Goal: Information Seeking & Learning: Learn about a topic

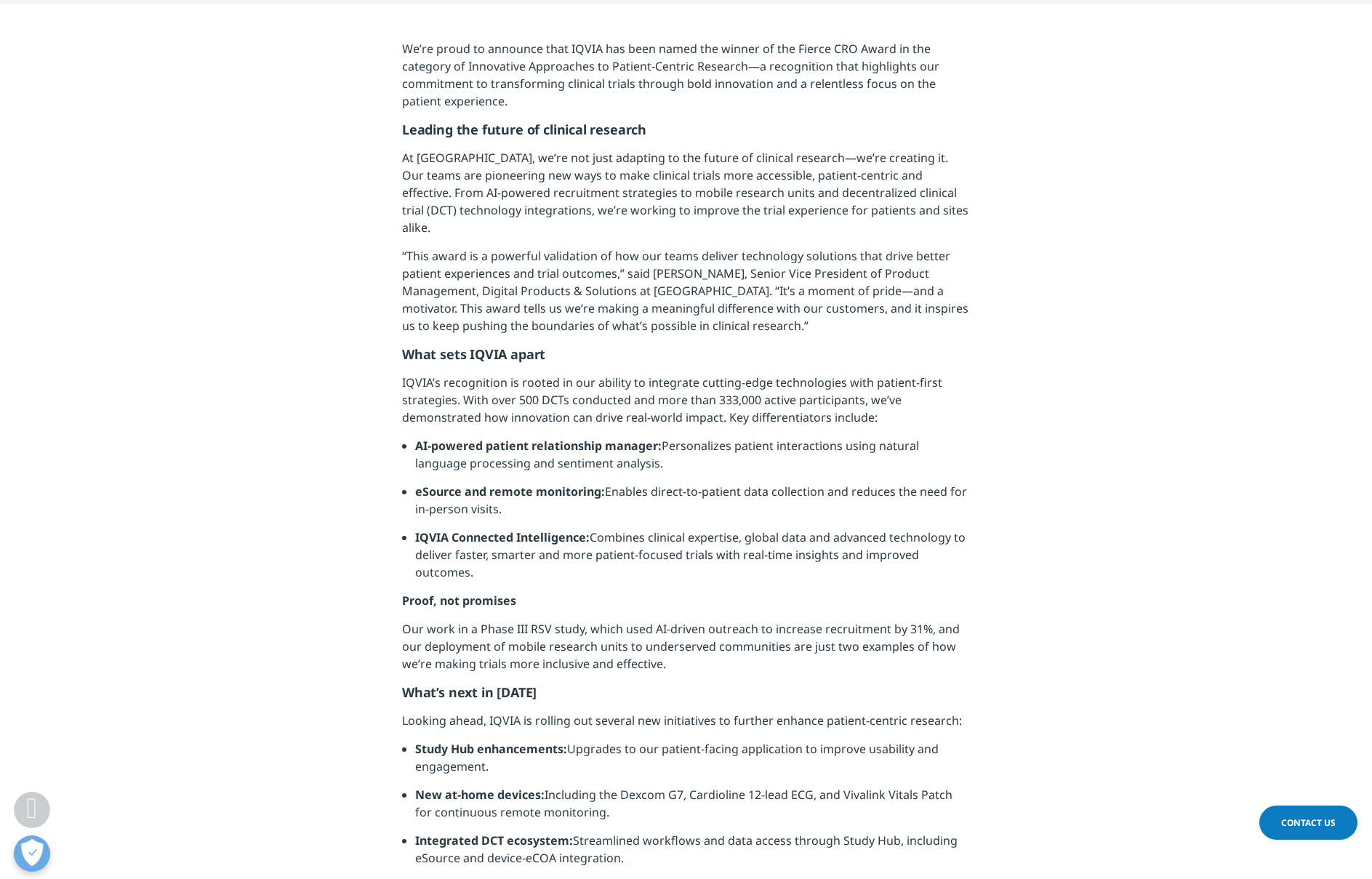
scroll to position [686, 0]
drag, startPoint x: 669, startPoint y: 473, endPoint x: 801, endPoint y: 474, distance: 132.0
click at [801, 480] on li "eSource and remote monitoring: Enables direct-to-patient data collection and re…" at bounding box center [693, 503] width 555 height 46
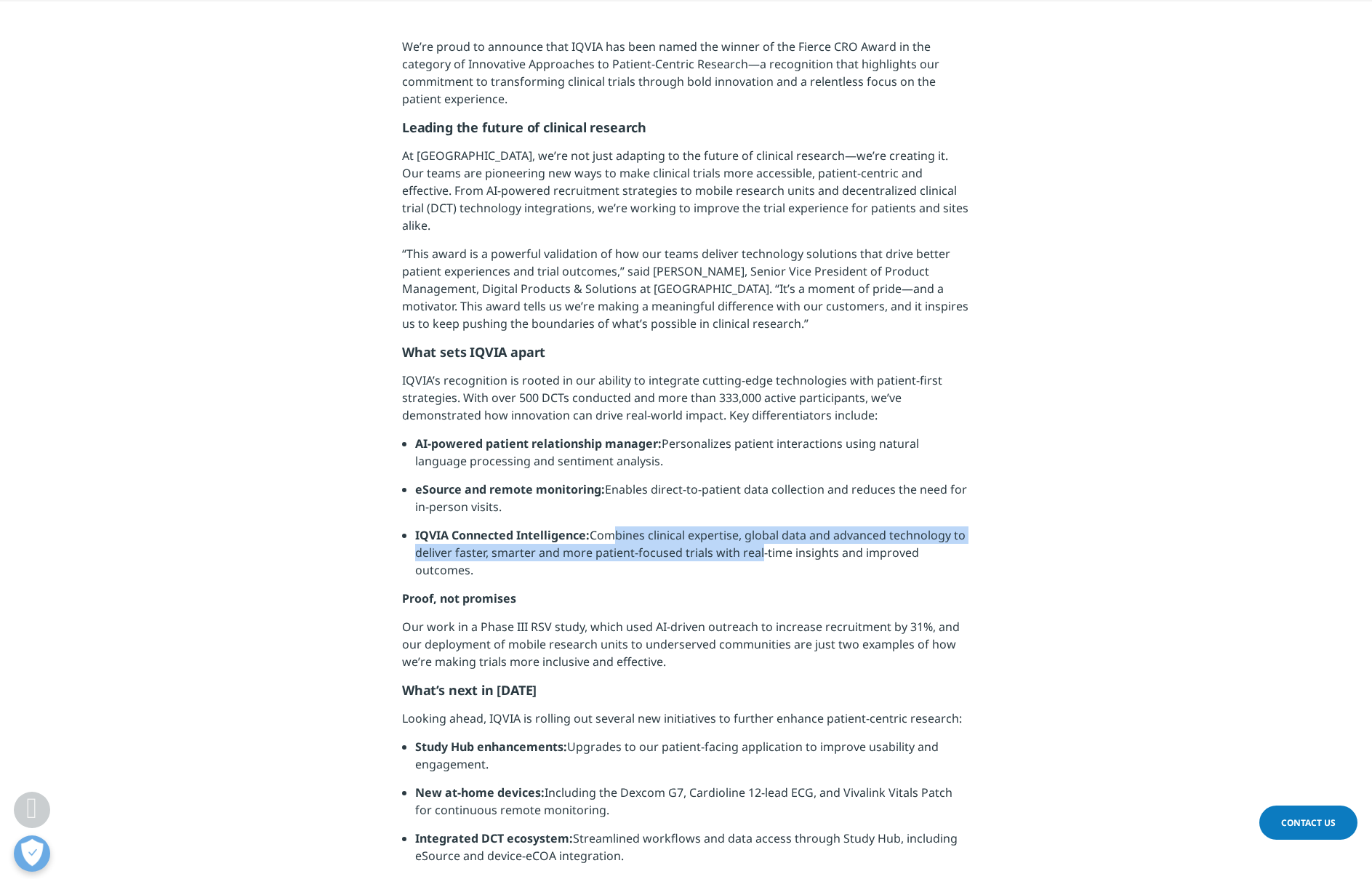
drag, startPoint x: 621, startPoint y: 519, endPoint x: 760, endPoint y: 532, distance: 139.6
click at [760, 532] on li "IQVIA Connected Intelligence: Combines clinical expertise, global data and adva…" at bounding box center [693, 557] width 555 height 63
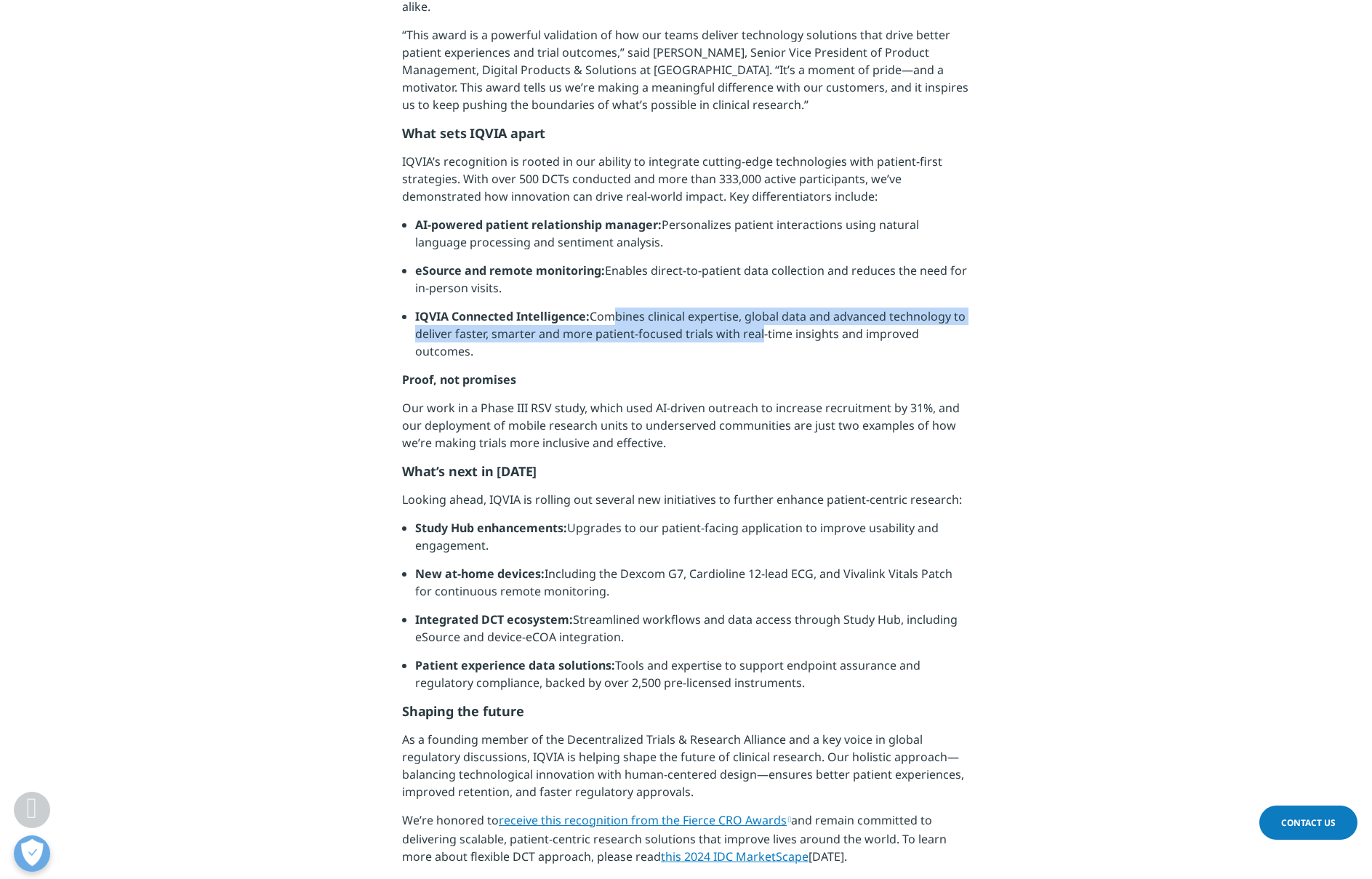
scroll to position [905, 0]
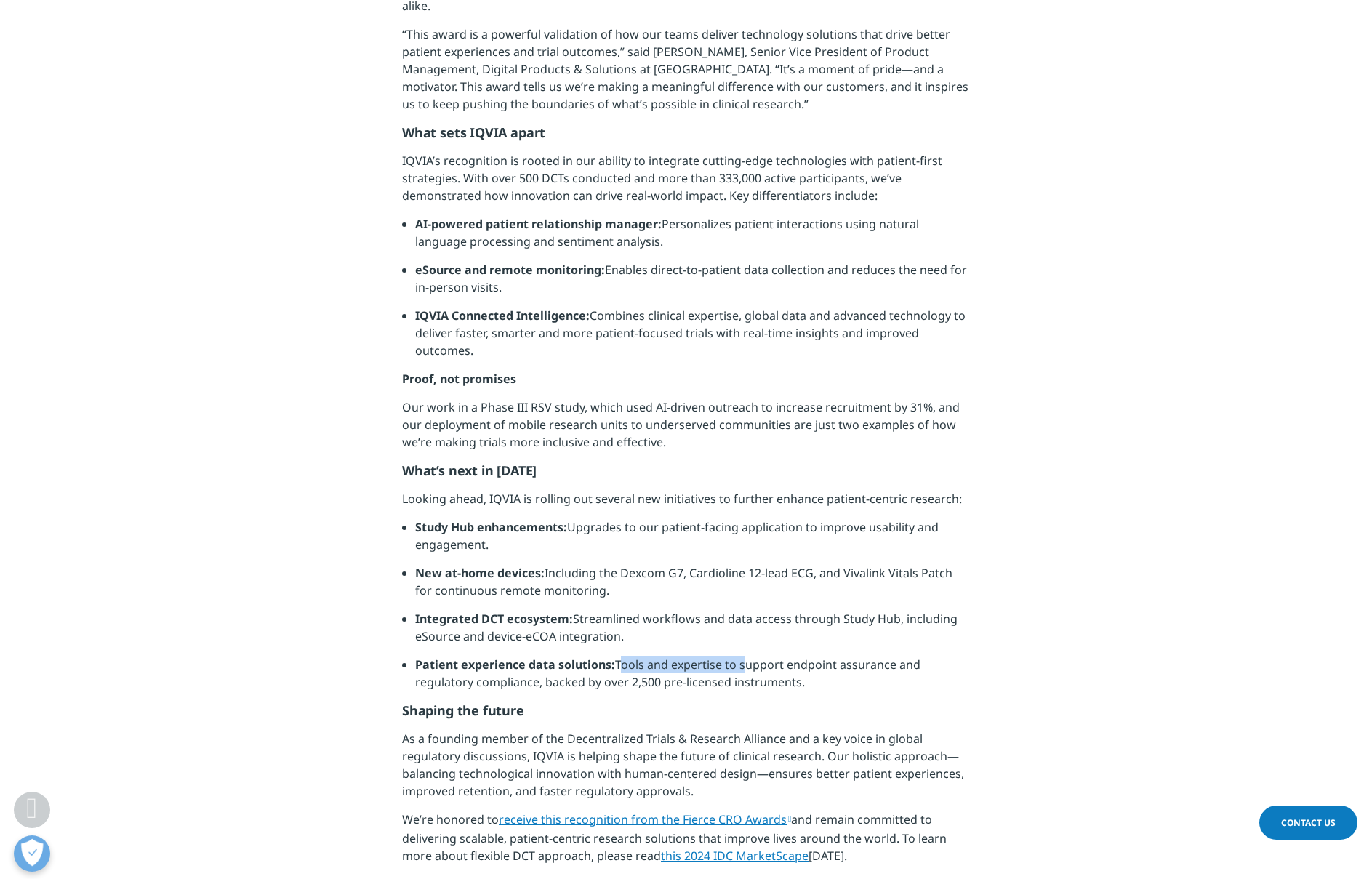
drag, startPoint x: 623, startPoint y: 649, endPoint x: 743, endPoint y: 648, distance: 120.0
click at [743, 656] on li "Patient experience data solutions: Tools and expertise to support endpoint assu…" at bounding box center [693, 679] width 555 height 46
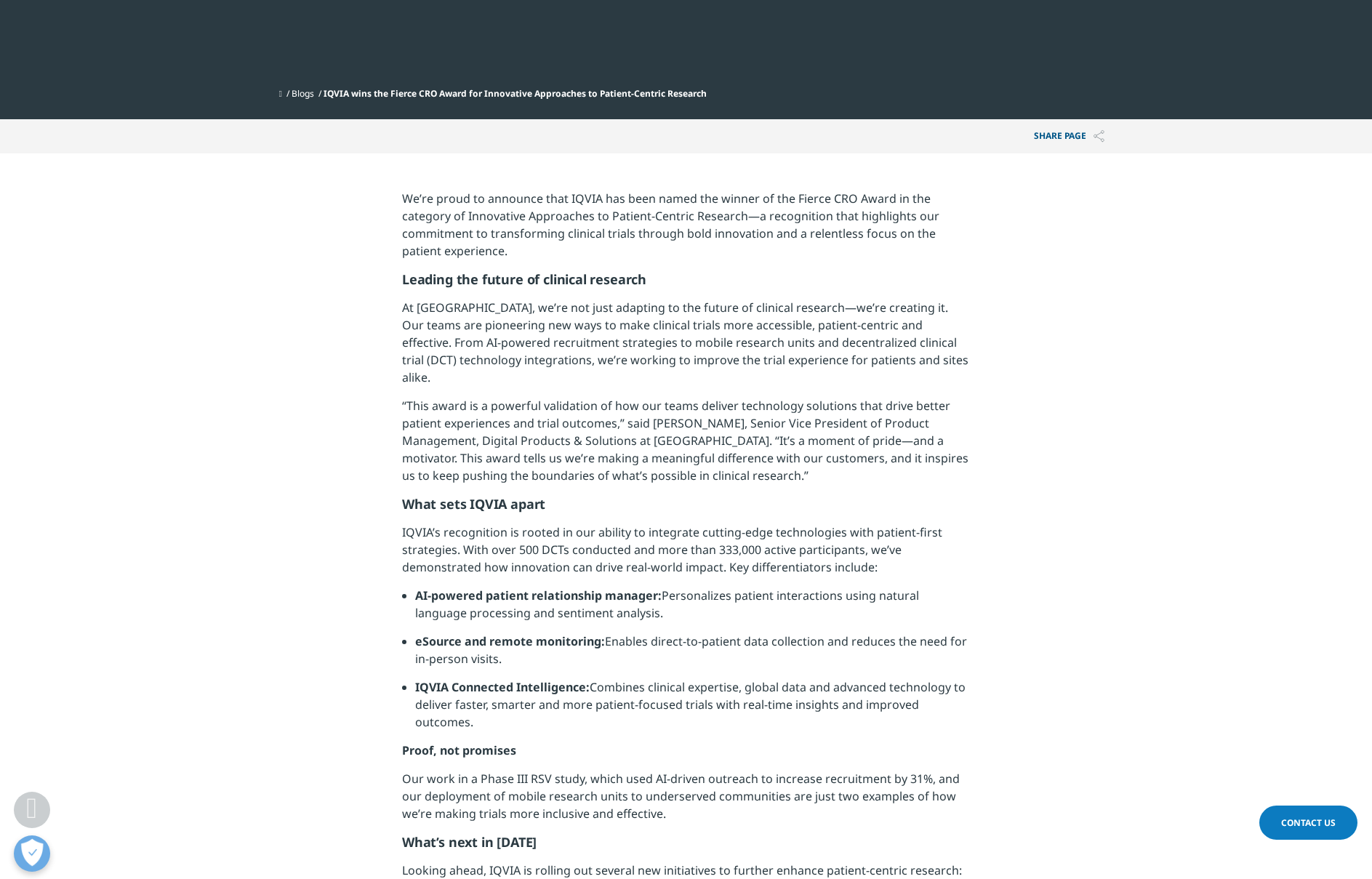
scroll to position [0, 0]
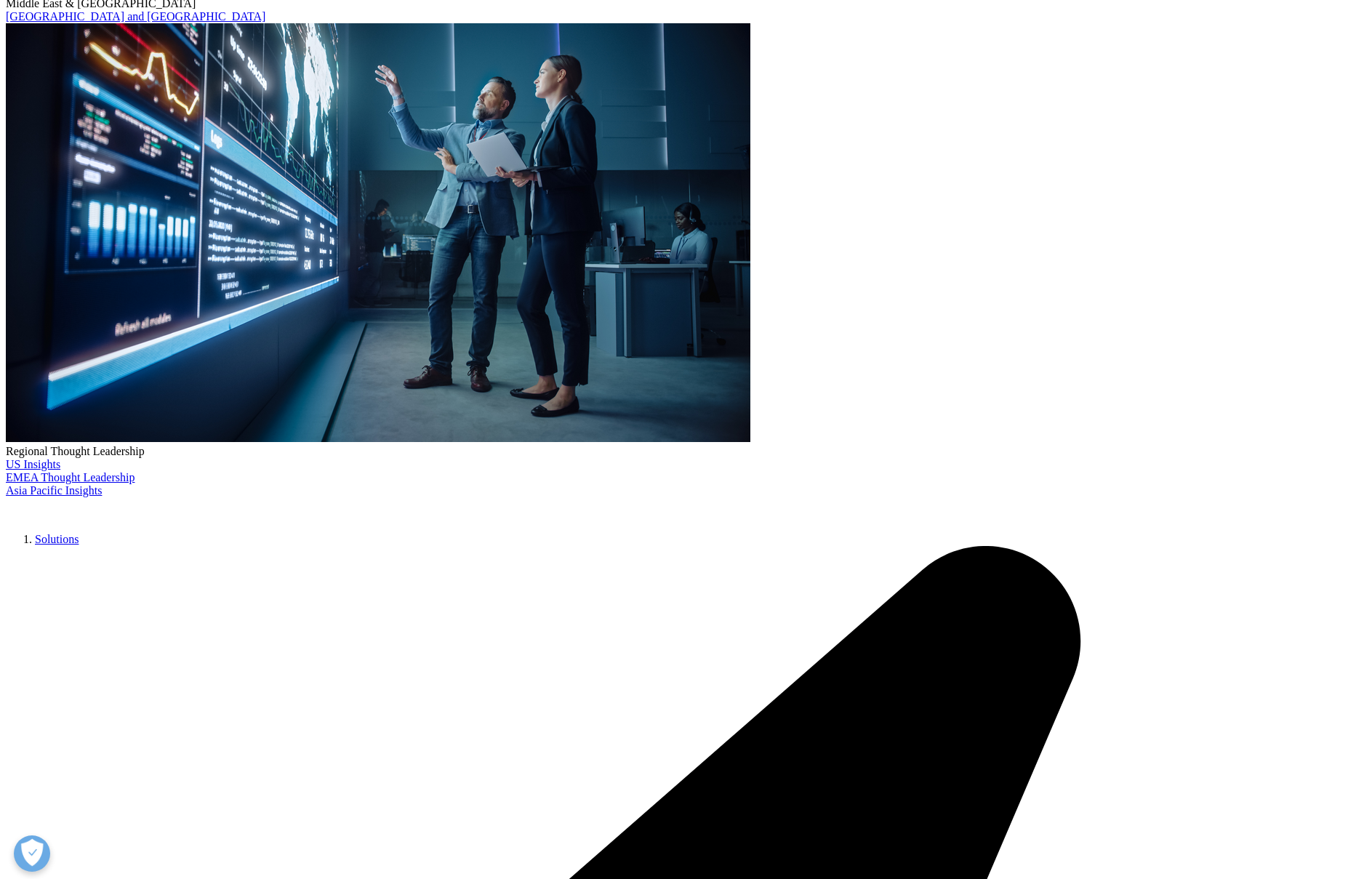
scroll to position [207, 0]
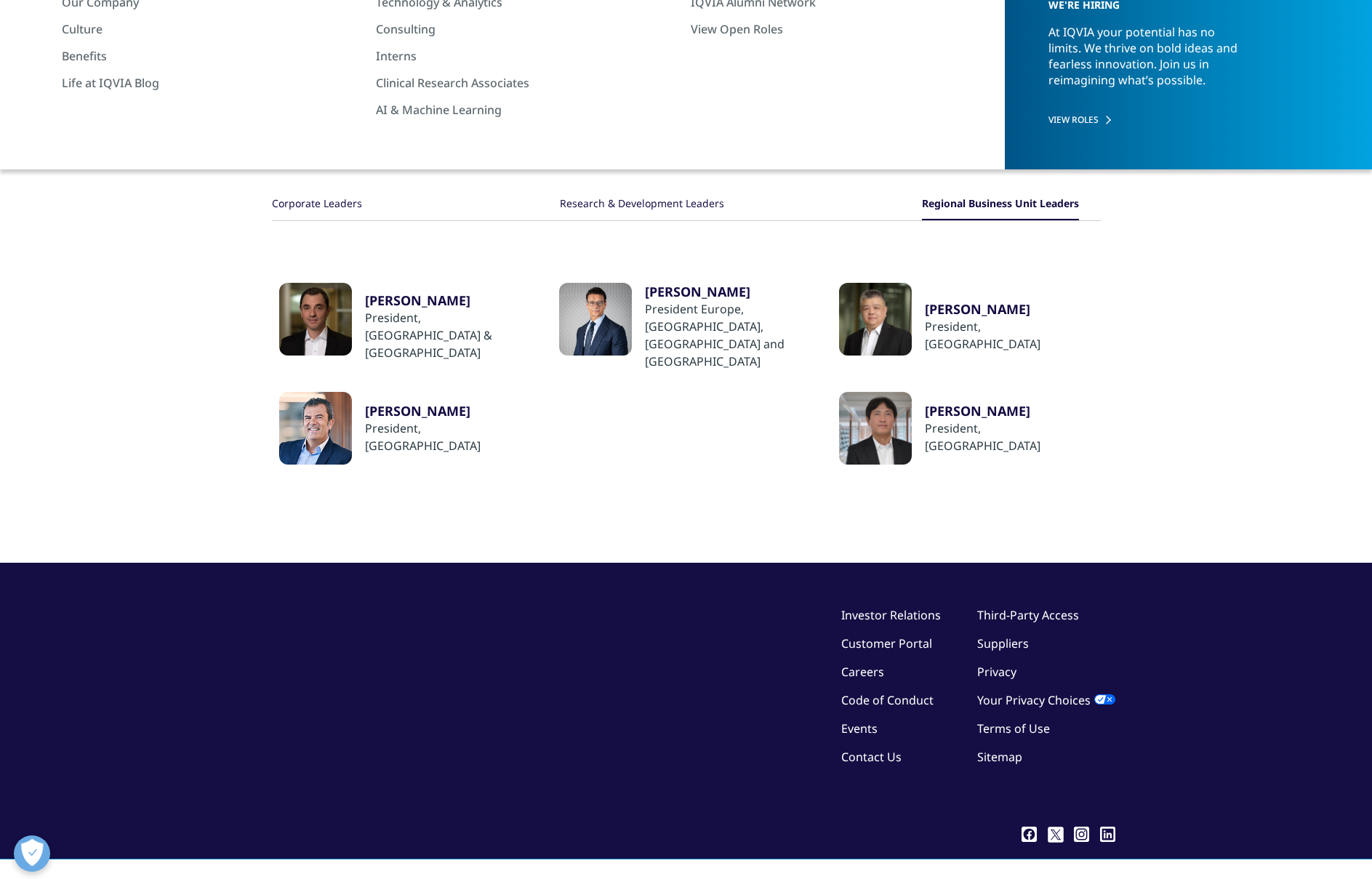
click at [338, 191] on div "Corporate Leaders" at bounding box center [317, 205] width 90 height 31
